Goal: Transaction & Acquisition: Purchase product/service

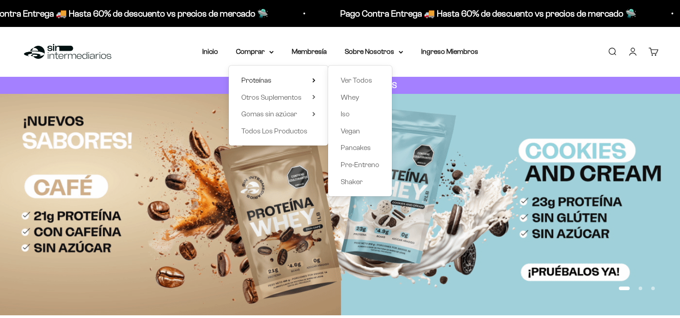
click at [349, 98] on span "Whey" at bounding box center [350, 97] width 18 height 8
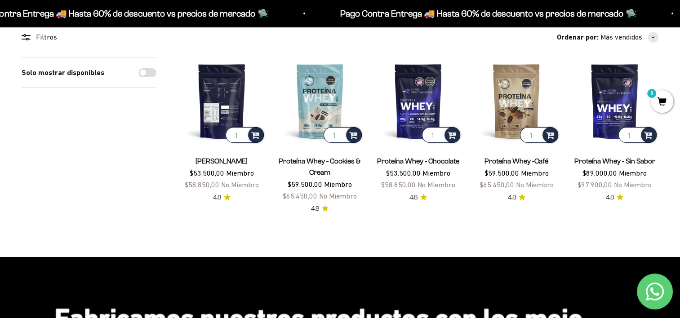
scroll to position [90, 0]
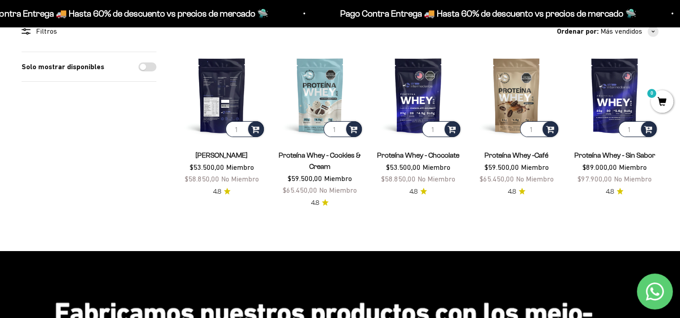
click at [223, 79] on img at bounding box center [222, 96] width 88 height 88
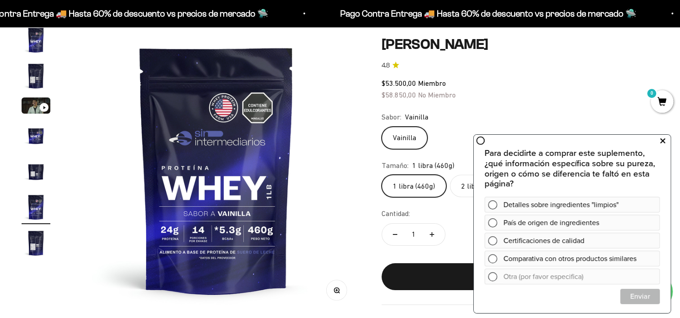
click at [664, 143] on icon at bounding box center [662, 141] width 5 height 12
